Goal: Task Accomplishment & Management: Use online tool/utility

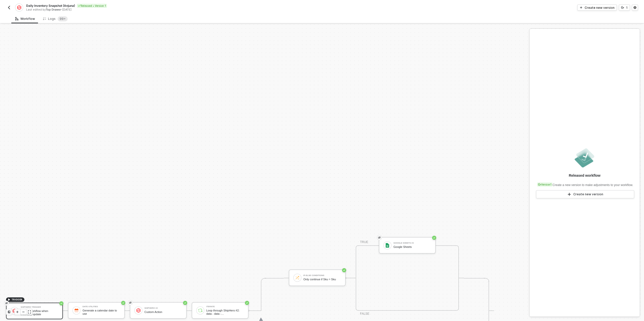
scroll to position [143, 0]
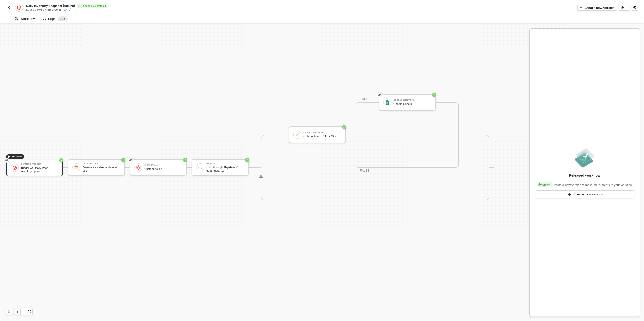
click at [58, 20] on sup "99+" at bounding box center [63, 18] width 10 height 5
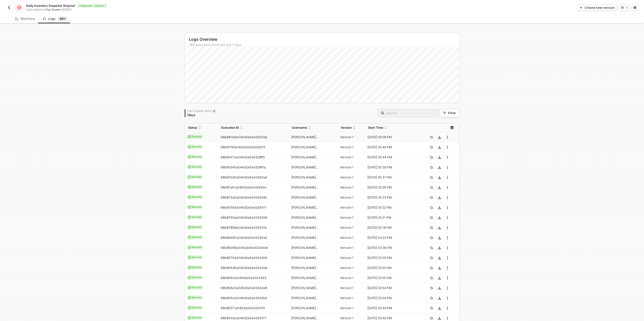
click at [238, 136] on span "68b881b8a046d2e5e93290eb" at bounding box center [243, 137] width 47 height 4
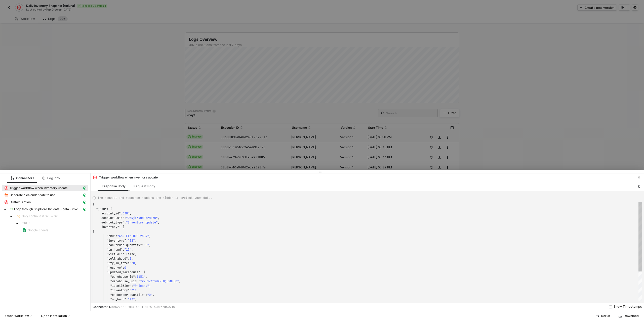
scroll to position [45, 0]
click at [44, 207] on span "Loop through ShipHero #2: data - data - inventory_changes - data - Edges" at bounding box center [48, 209] width 68 height 4
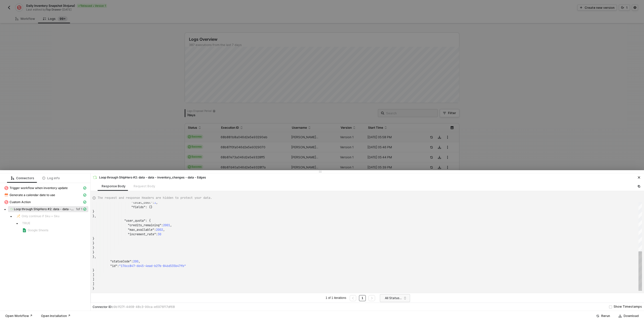
scroll to position [21, 0]
click at [136, 187] on div "Request Body" at bounding box center [144, 185] width 30 height 9
click at [24, 204] on span "Custom Action" at bounding box center [20, 202] width 21 height 4
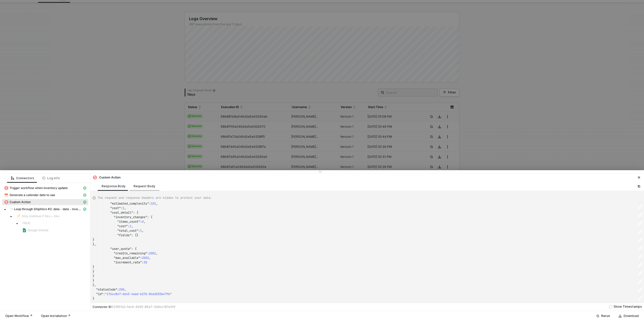
click at [142, 188] on div "Request Body" at bounding box center [144, 186] width 22 height 4
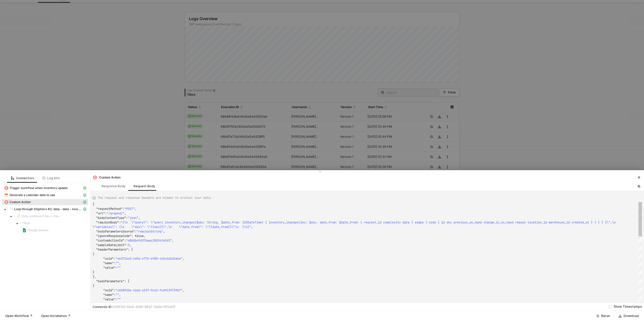
scroll to position [23, 0]
click at [22, 186] on span "Trigger workflow when inventory update" at bounding box center [39, 188] width 58 height 4
type textarea "{ "json": { "account_id": 6304, "account_uuid": "QWNjb3VudDo2MzA0", "webhook_ty…"
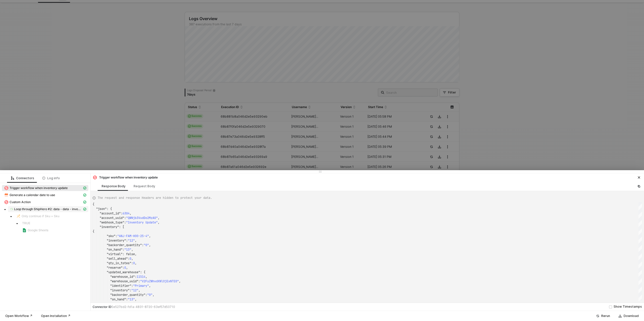
click at [50, 210] on span "Loop through ShipHero #2: data - data - inventory_changes - data - Edges" at bounding box center [48, 209] width 68 height 4
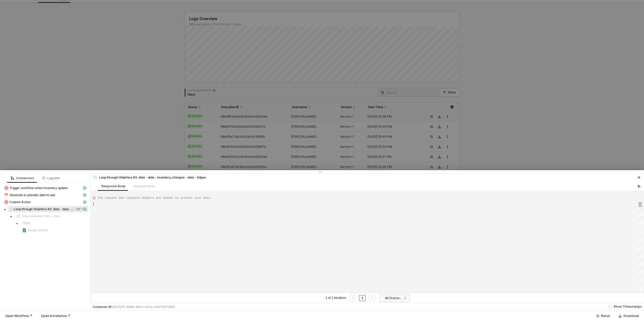
type textarea "{ "data": [ [ [ { "json": { "data": { "data": { "inventory_changes": { "request…"
click at [123, 133] on div at bounding box center [322, 160] width 644 height 321
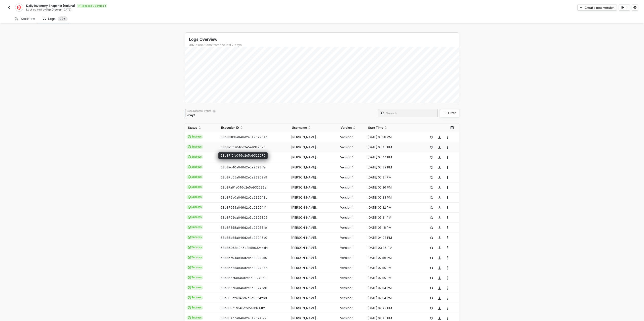
click at [237, 147] on span "68b87f0fa046d2e5e9329070" at bounding box center [242, 147] width 45 height 4
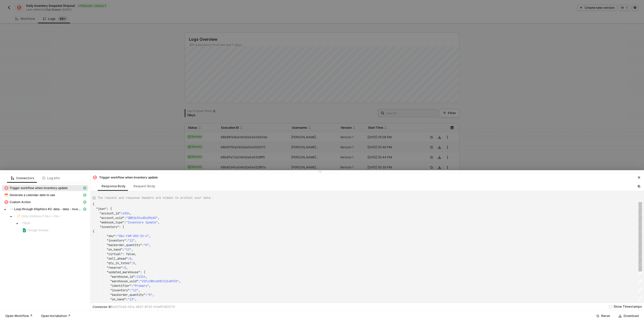
scroll to position [45, 0]
type textarea "{ "json": { "account_id": 6304, "account_uuid": "QWNjb3VudDo2MzA0", "webhook_ty…"
click at [237, 150] on div at bounding box center [322, 160] width 644 height 321
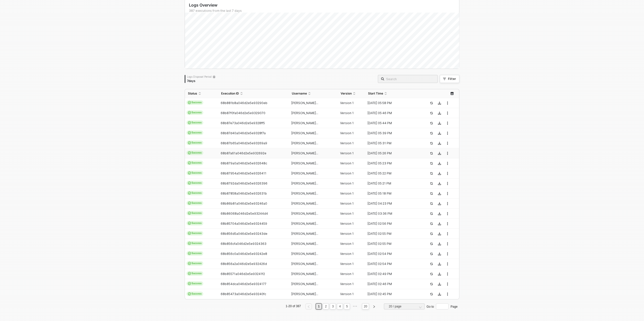
scroll to position [0, 0]
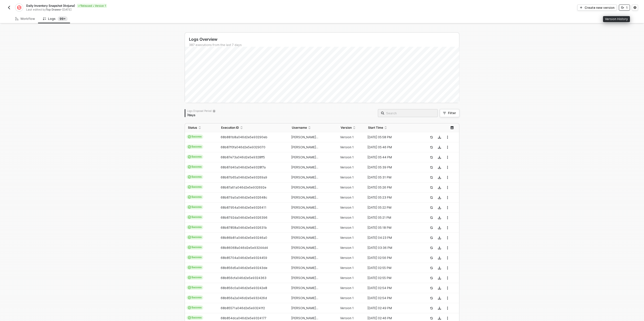
click at [625, 8] on button "1" at bounding box center [623, 8] width 11 height 6
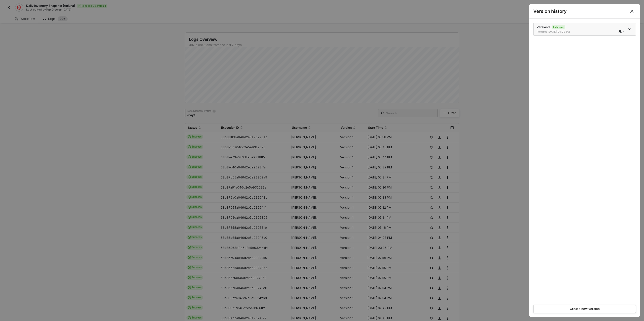
click at [628, 28] on icon "icon-arrow-down" at bounding box center [629, 29] width 3 height 3
click at [599, 39] on div "Make a copy" at bounding box center [611, 37] width 31 height 5
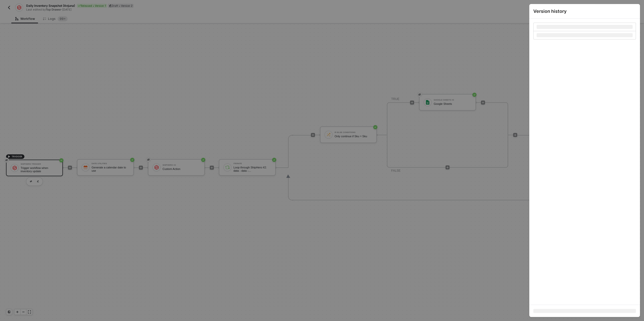
click at [207, 107] on div at bounding box center [322, 160] width 644 height 321
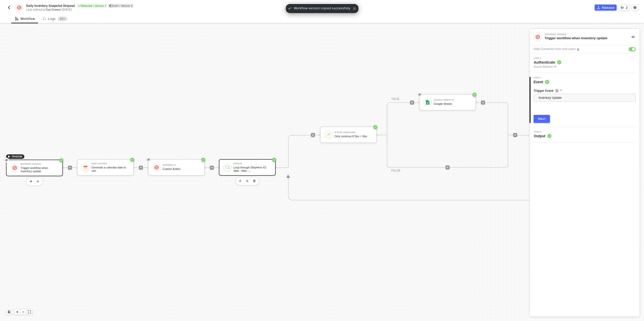
click at [241, 170] on div "Loop through ShipHero #2: data - data - inventory_changes - data - Edges" at bounding box center [252, 169] width 38 height 6
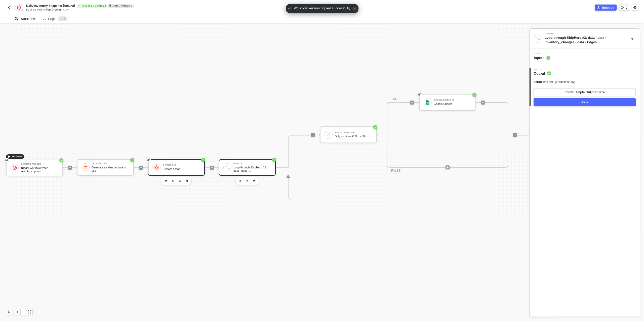
click at [160, 165] on div "ShipHero #2 Custom Action" at bounding box center [176, 167] width 57 height 17
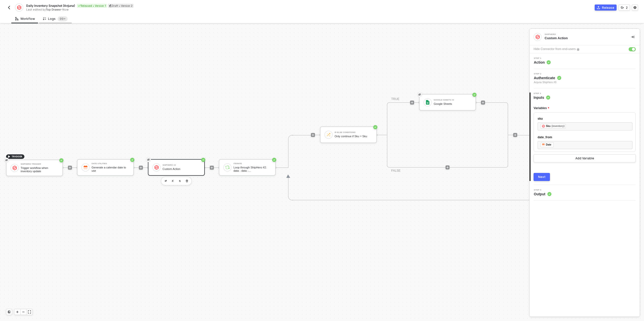
click at [54, 18] on div "Logs 99+" at bounding box center [55, 18] width 25 height 5
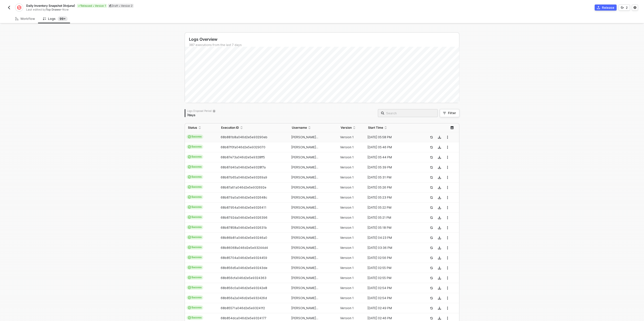
click at [233, 136] on span "68b881b8a046d2e5e93290eb" at bounding box center [243, 137] width 47 height 4
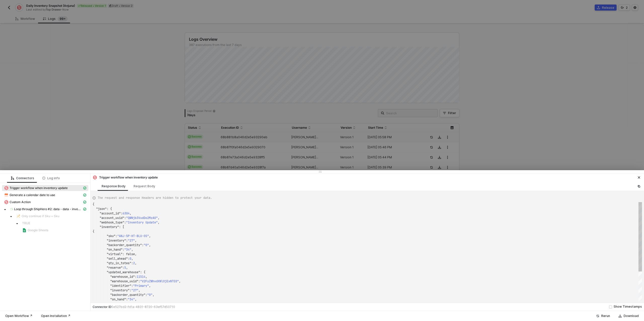
scroll to position [45, 0]
click at [14, 202] on span "Custom Action" at bounding box center [20, 202] width 21 height 4
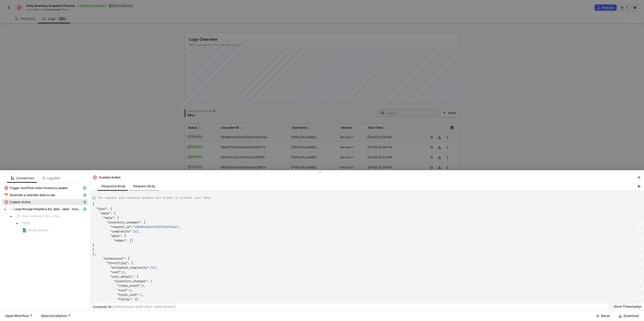
click at [145, 188] on div "Request Body" at bounding box center [144, 186] width 22 height 4
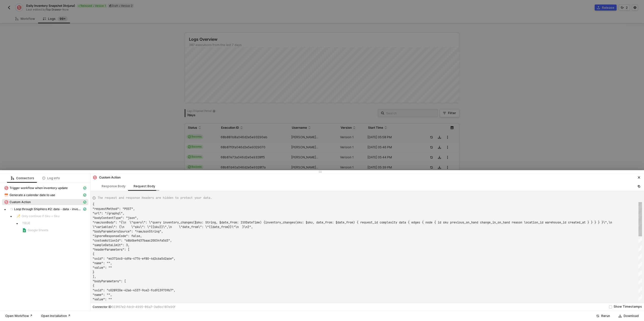
scroll to position [23, 0]
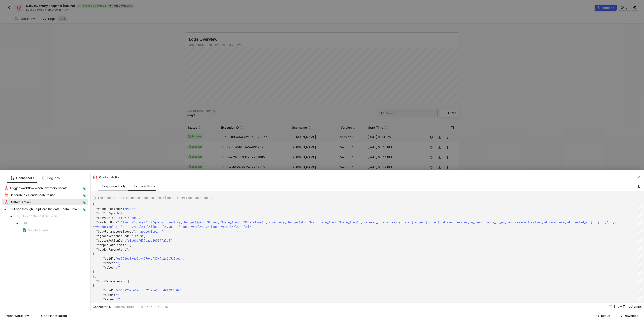
click at [111, 186] on div "Response Body" at bounding box center [114, 186] width 24 height 4
type textarea "{ "json": { "data": { "data": { "inventory_changes": { "request_id": "68b881b8d…"
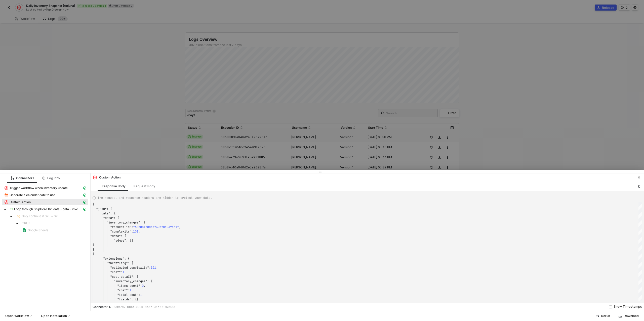
drag, startPoint x: 77, startPoint y: 101, endPoint x: 59, endPoint y: 94, distance: 18.9
click at [77, 101] on div at bounding box center [322, 160] width 644 height 321
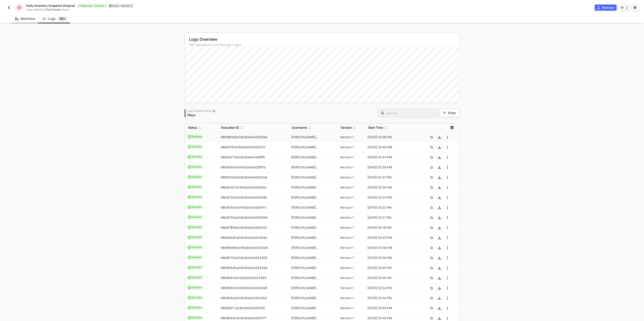
click at [22, 18] on div "Workflow" at bounding box center [25, 19] width 20 height 4
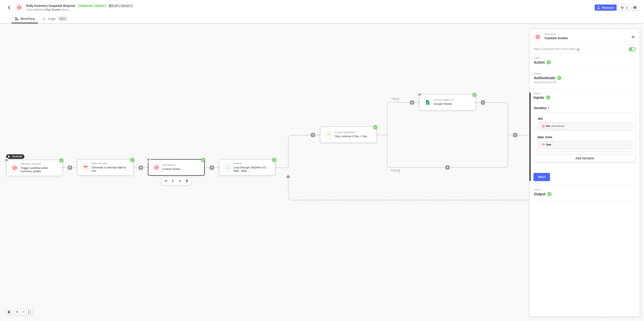
click at [173, 168] on div "Custom Action" at bounding box center [181, 168] width 38 height 3
click at [54, 20] on div "Logs 99+" at bounding box center [55, 18] width 25 height 5
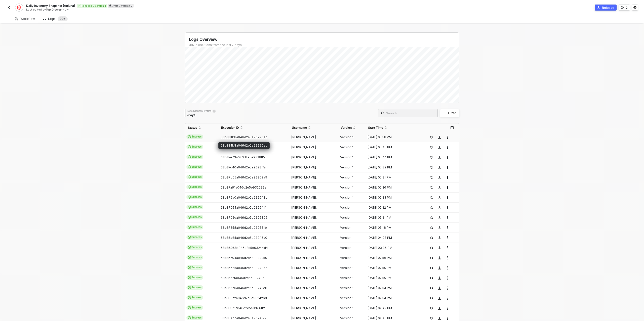
click at [241, 138] on span "68b881b8a046d2e5e93290eb" at bounding box center [243, 137] width 47 height 4
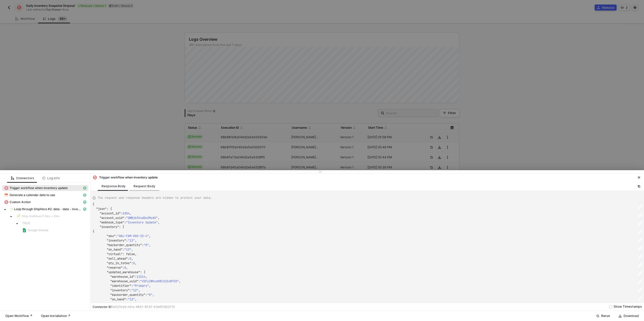
click at [148, 185] on div "Request Body" at bounding box center [144, 186] width 22 height 4
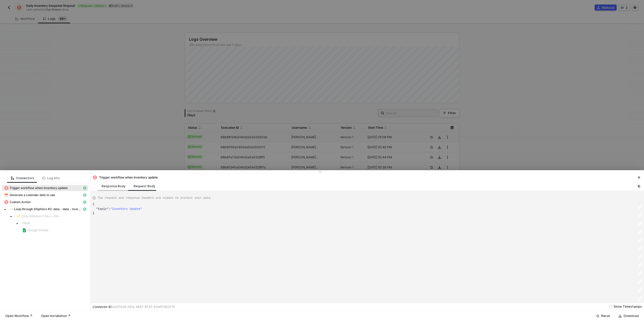
click at [108, 187] on div "Response Body" at bounding box center [114, 186] width 24 height 4
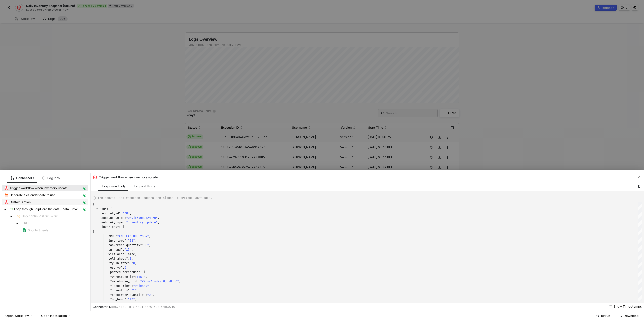
click at [26, 202] on span "Custom Action" at bounding box center [20, 202] width 21 height 4
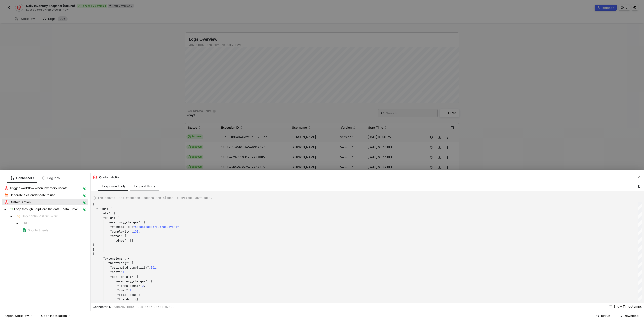
click at [141, 188] on div "Request Body" at bounding box center [144, 186] width 22 height 4
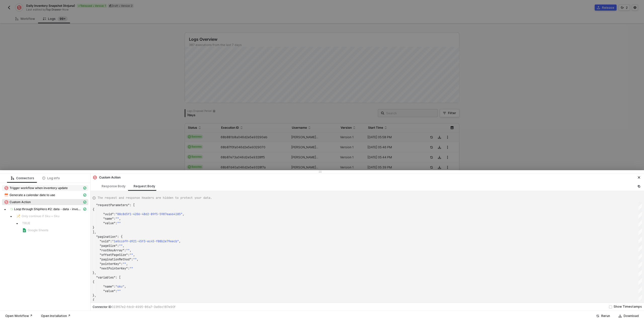
click at [44, 187] on span "Trigger workflow when inventory update" at bounding box center [39, 188] width 58 height 4
type textarea "{ "json": { "account_id": 6304, "account_uuid": "QWNjb3VudDo2MzA0", "webhook_ty…"
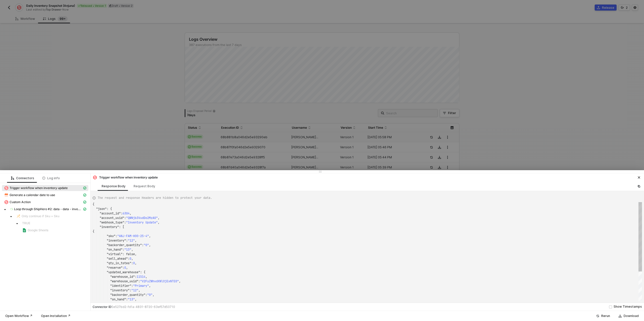
scroll to position [45, 0]
click at [93, 126] on div at bounding box center [322, 160] width 644 height 321
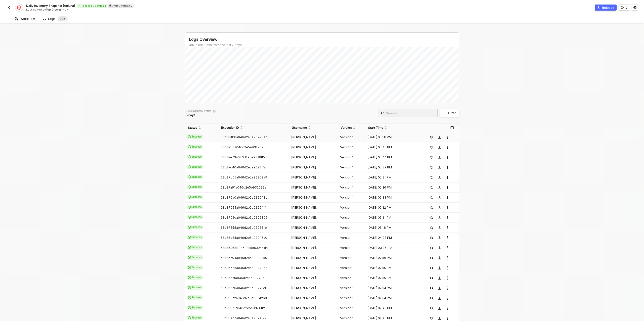
click at [21, 19] on div "Workflow" at bounding box center [25, 19] width 20 height 4
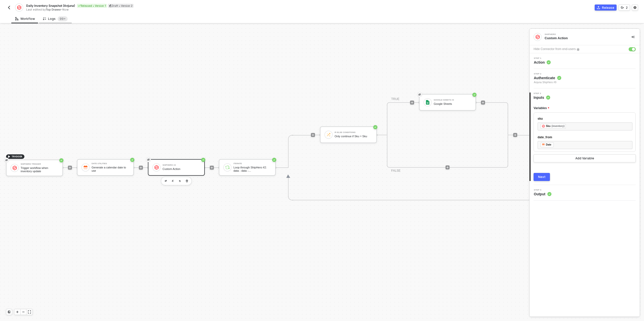
click at [46, 19] on div "Logs 99+" at bounding box center [55, 18] width 25 height 5
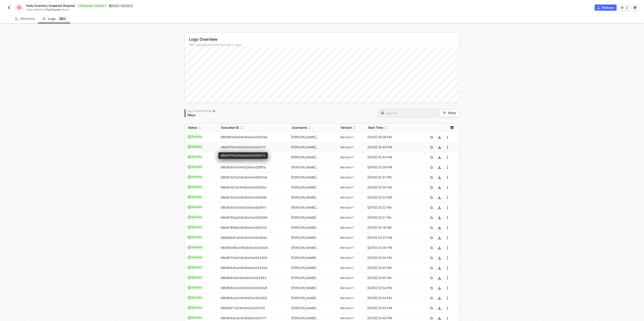
click at [229, 148] on span "68b87f0fa046d2e5e9329070" at bounding box center [242, 147] width 45 height 4
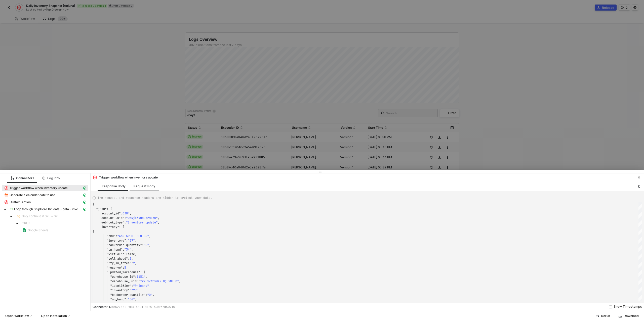
click at [141, 188] on div "Request Body" at bounding box center [144, 186] width 22 height 4
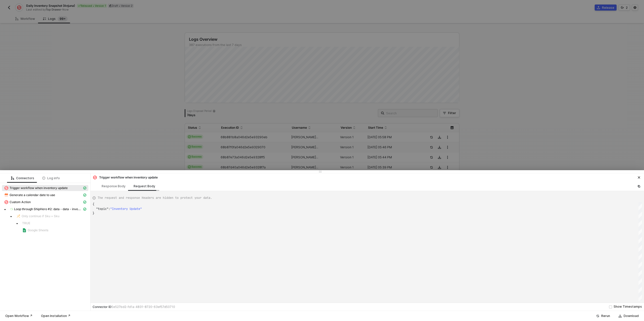
scroll to position [9, 0]
click at [30, 203] on span "Custom Action" at bounding box center [20, 202] width 21 height 4
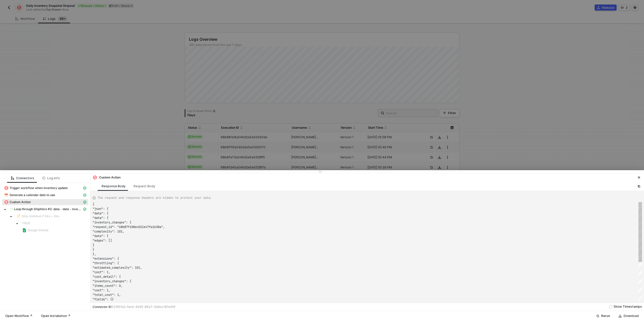
scroll to position [45, 0]
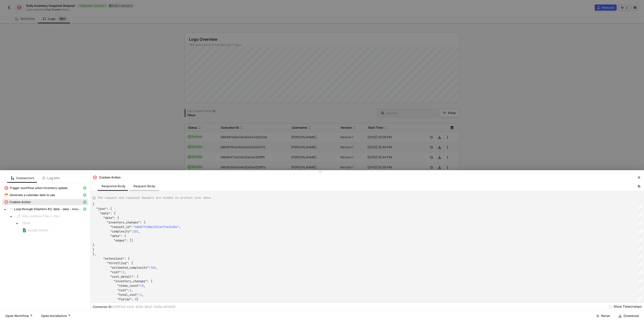
click at [144, 186] on div "Request Body" at bounding box center [144, 186] width 22 height 4
type textarea "{ "requestMethod": "POST", "url": "/graphql", "bodyContentType": "json", "rawJs…"
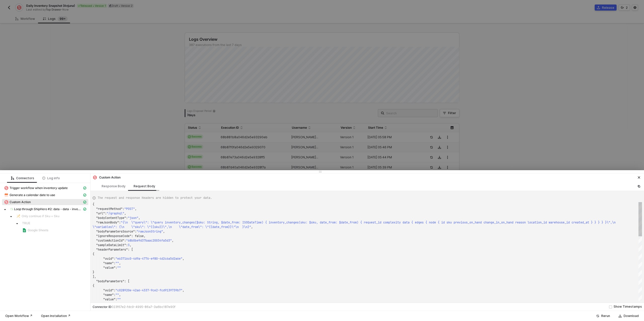
scroll to position [23, 0]
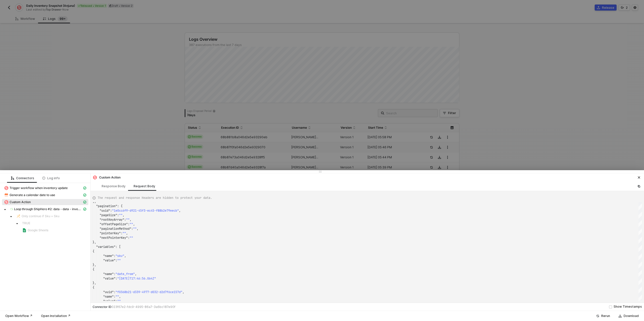
click at [66, 105] on div at bounding box center [322, 160] width 644 height 321
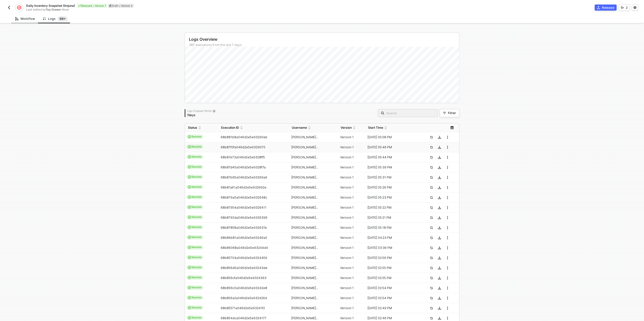
click at [28, 21] on div "Workflow" at bounding box center [25, 18] width 28 height 9
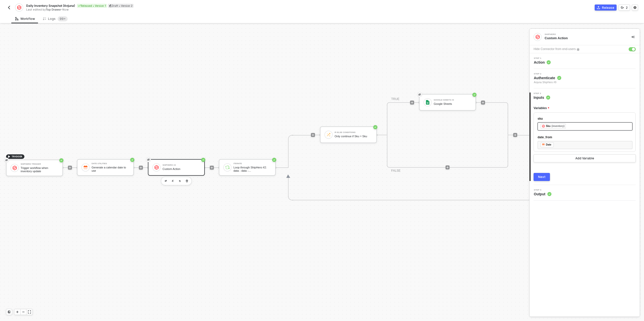
click at [575, 125] on div "﻿ ﻿ Sku (inventory) ﻿" at bounding box center [584, 127] width 89 height 6
click at [501, 105] on div "SHIPHERO TRIGGER Trigger workflow when inventory update" at bounding box center [487, 98] width 81 height 16
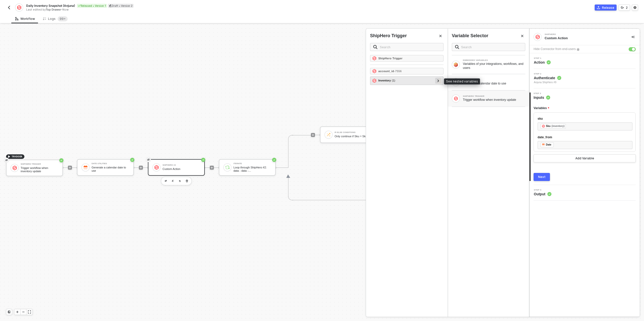
click at [438, 81] on icon at bounding box center [438, 80] width 2 height 3
click at [435, 88] on icon at bounding box center [436, 89] width 2 height 3
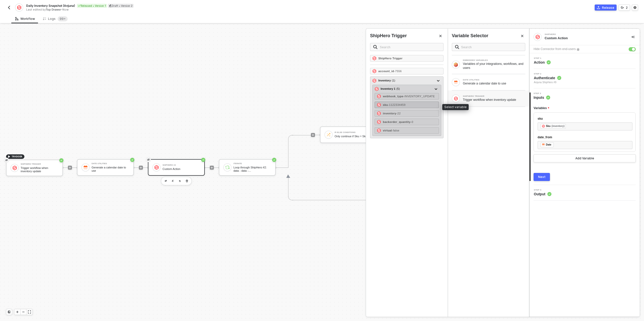
click at [412, 107] on div "sku - 1122334459" at bounding box center [406, 105] width 64 height 7
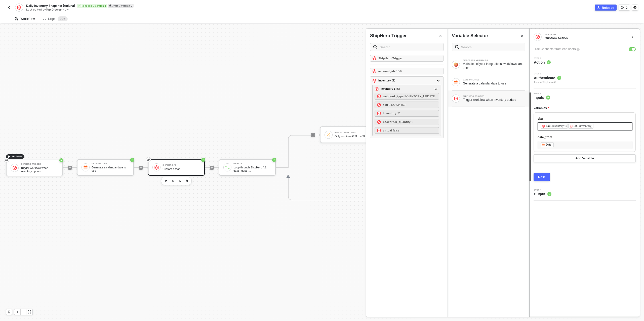
click at [605, 125] on div "﻿ ﻿ Sku (Inventory 1) ﻿ ﻿ Sku (inventory) ﻿" at bounding box center [584, 127] width 89 height 6
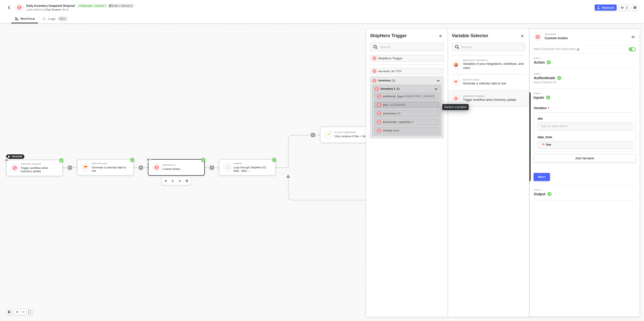
click at [405, 105] on span "- 1122334459" at bounding box center [397, 104] width 18 height 3
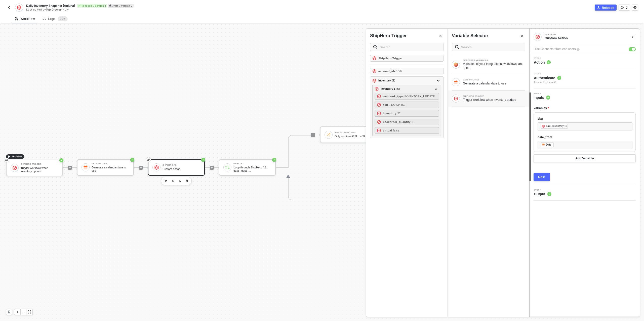
click at [542, 177] on div "Next" at bounding box center [542, 177] width 8 height 4
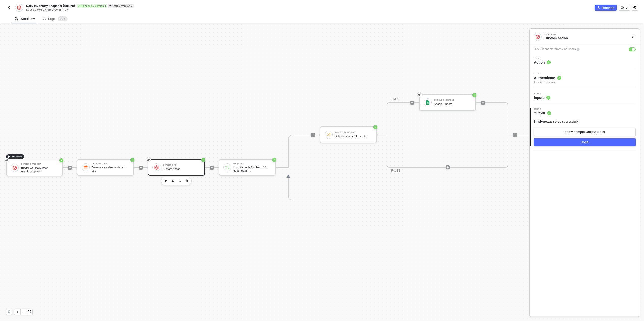
click at [571, 141] on button "Done" at bounding box center [584, 142] width 102 height 8
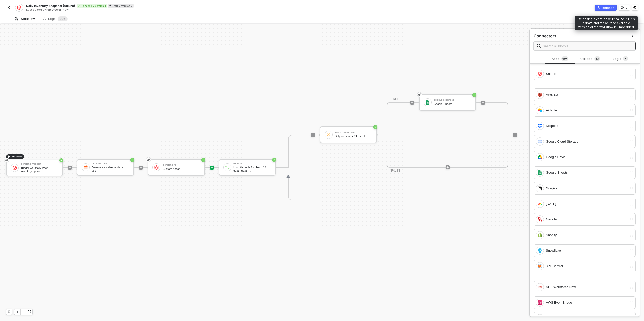
click at [606, 7] on div "Release" at bounding box center [608, 8] width 12 height 4
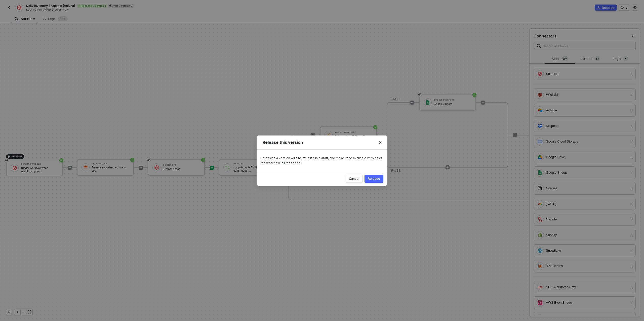
click at [377, 179] on div "Release" at bounding box center [373, 179] width 12 height 4
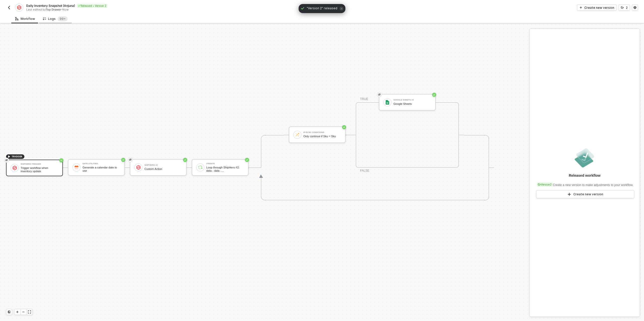
click at [55, 22] on div "Logs 99+" at bounding box center [55, 18] width 33 height 9
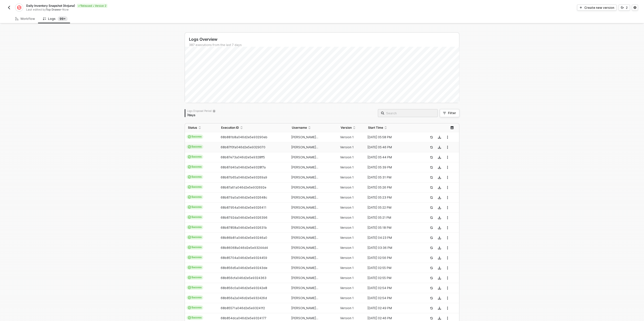
click at [10, 7] on img "button" at bounding box center [9, 8] width 4 height 4
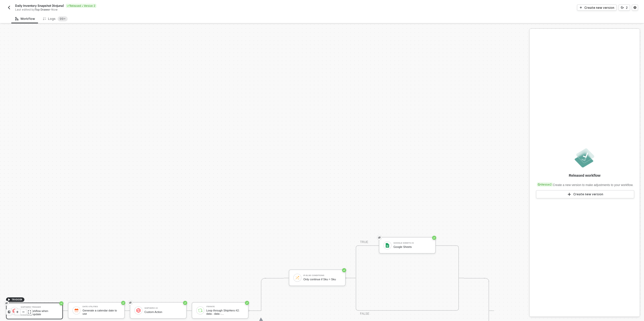
scroll to position [143, 0]
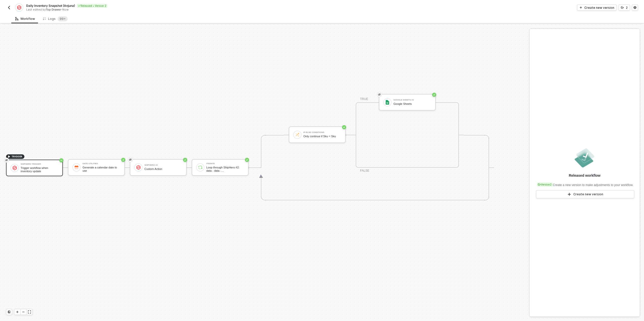
click at [10, 7] on img "button" at bounding box center [9, 8] width 4 height 4
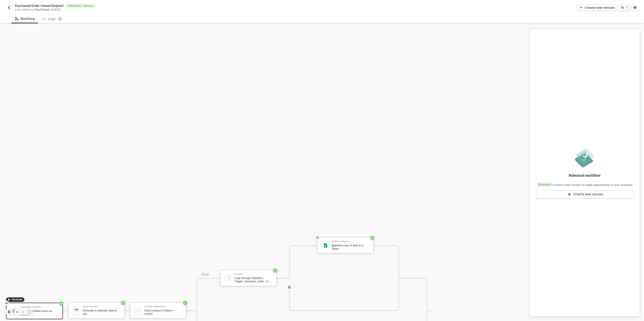
scroll to position [143, 0]
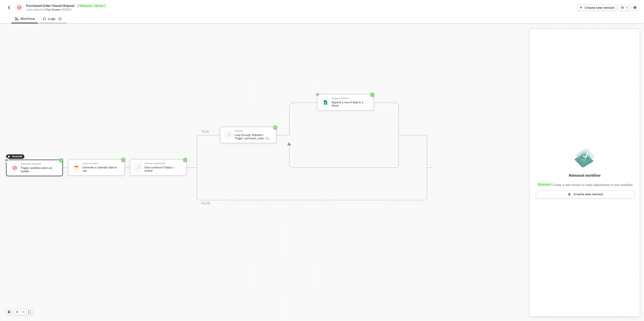
click at [51, 18] on div "Logs 0" at bounding box center [53, 18] width 20 height 5
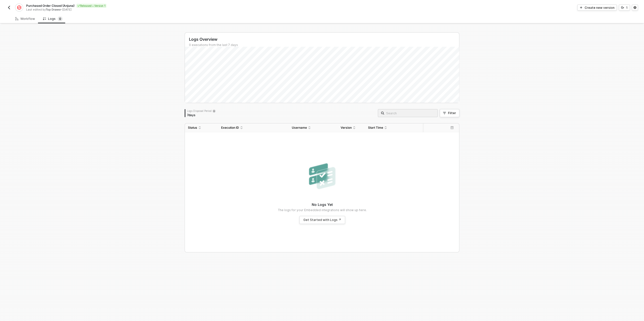
click at [10, 8] on img "button" at bounding box center [9, 8] width 4 height 4
